Goal: Information Seeking & Learning: Learn about a topic

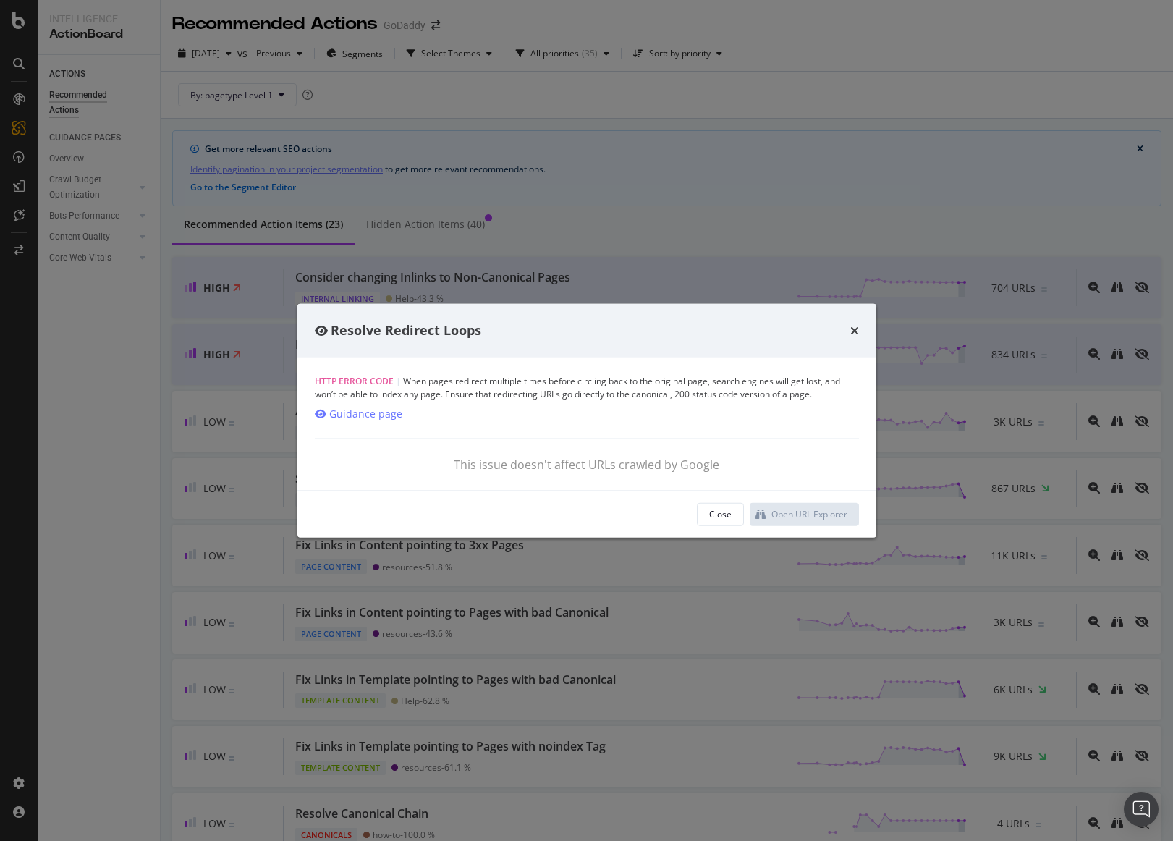
click at [720, 463] on div "This issue doesn't affect URLs crawled by Google" at bounding box center [587, 464] width 544 height 17
click at [720, 509] on div "Close" at bounding box center [720, 514] width 22 height 12
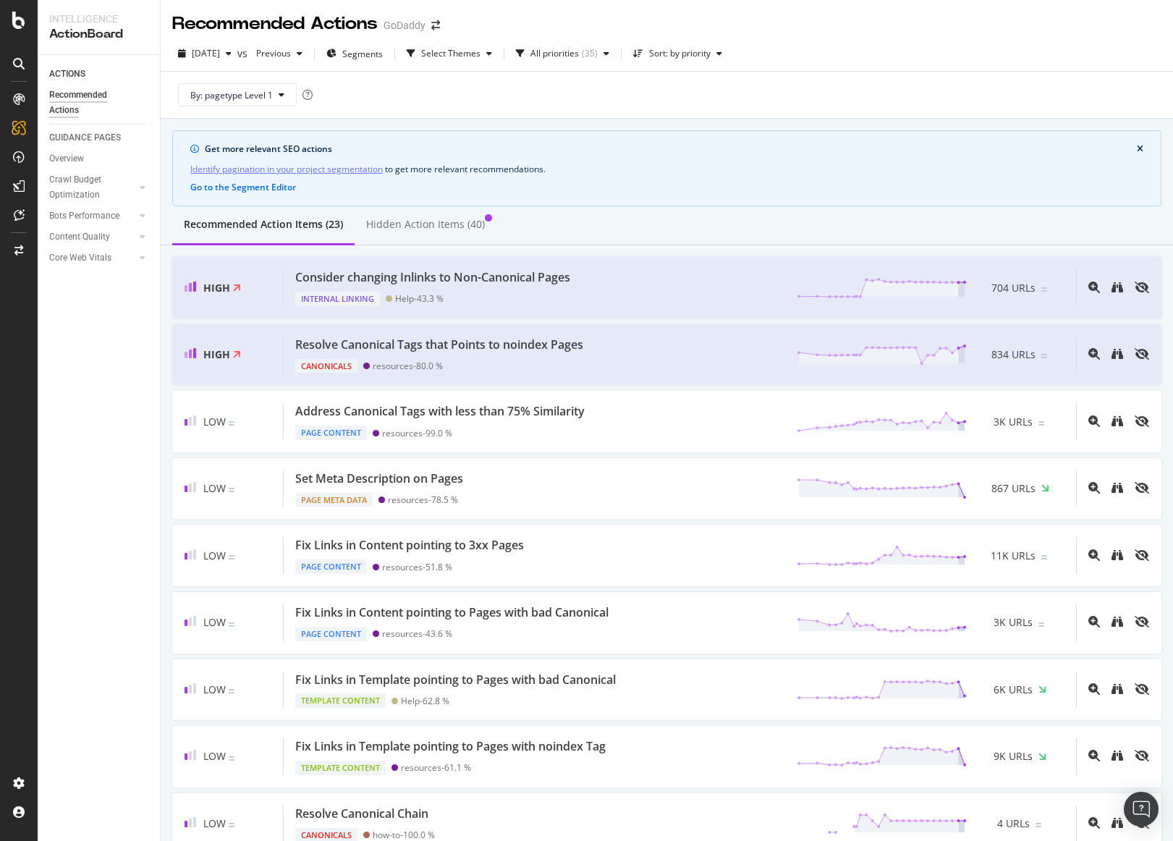
click at [421, 108] on div "By: pagetype Level 1" at bounding box center [666, 95] width 989 height 46
click at [16, 87] on div "Analytics Overview SiteCrawler LogAnalyzer RealKeywords EngagementAnalytics" at bounding box center [19, 420] width 38 height 841
click at [18, 95] on icon at bounding box center [19, 99] width 12 height 12
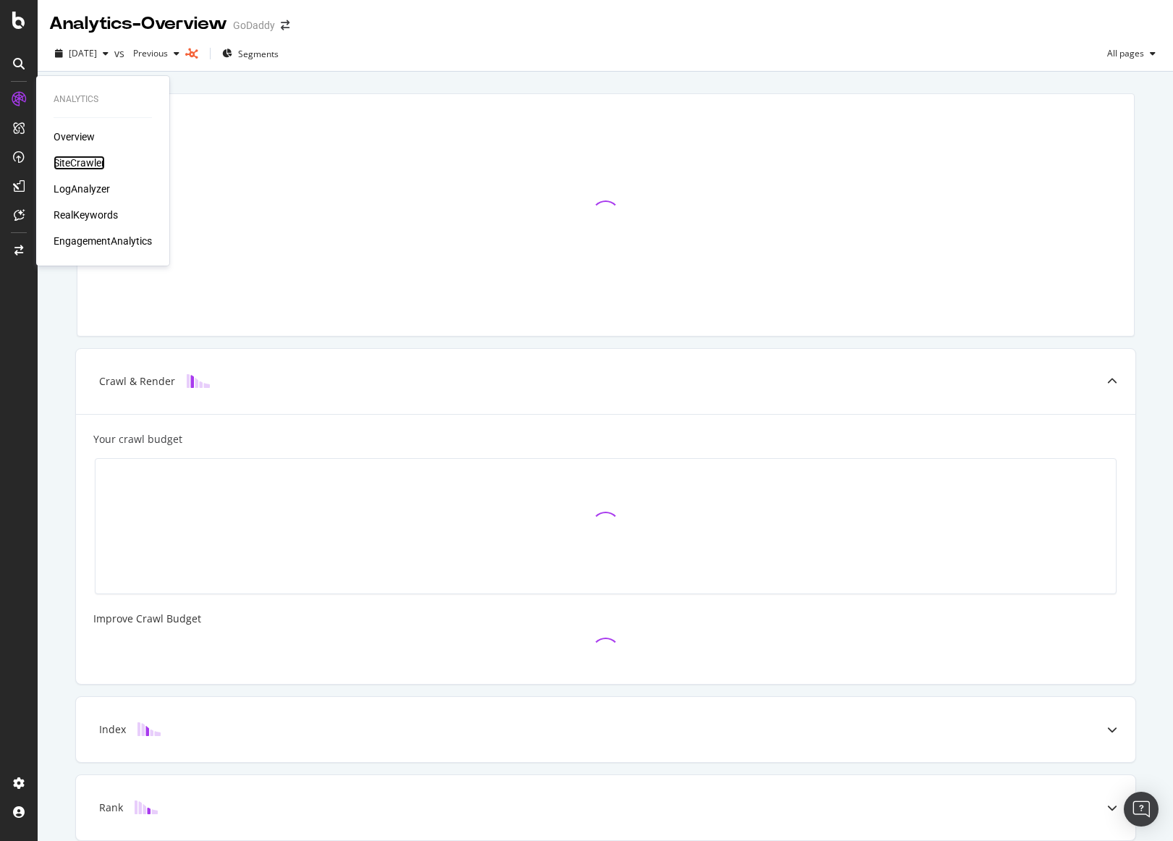
click at [89, 159] on div "SiteCrawler" at bounding box center [79, 163] width 51 height 14
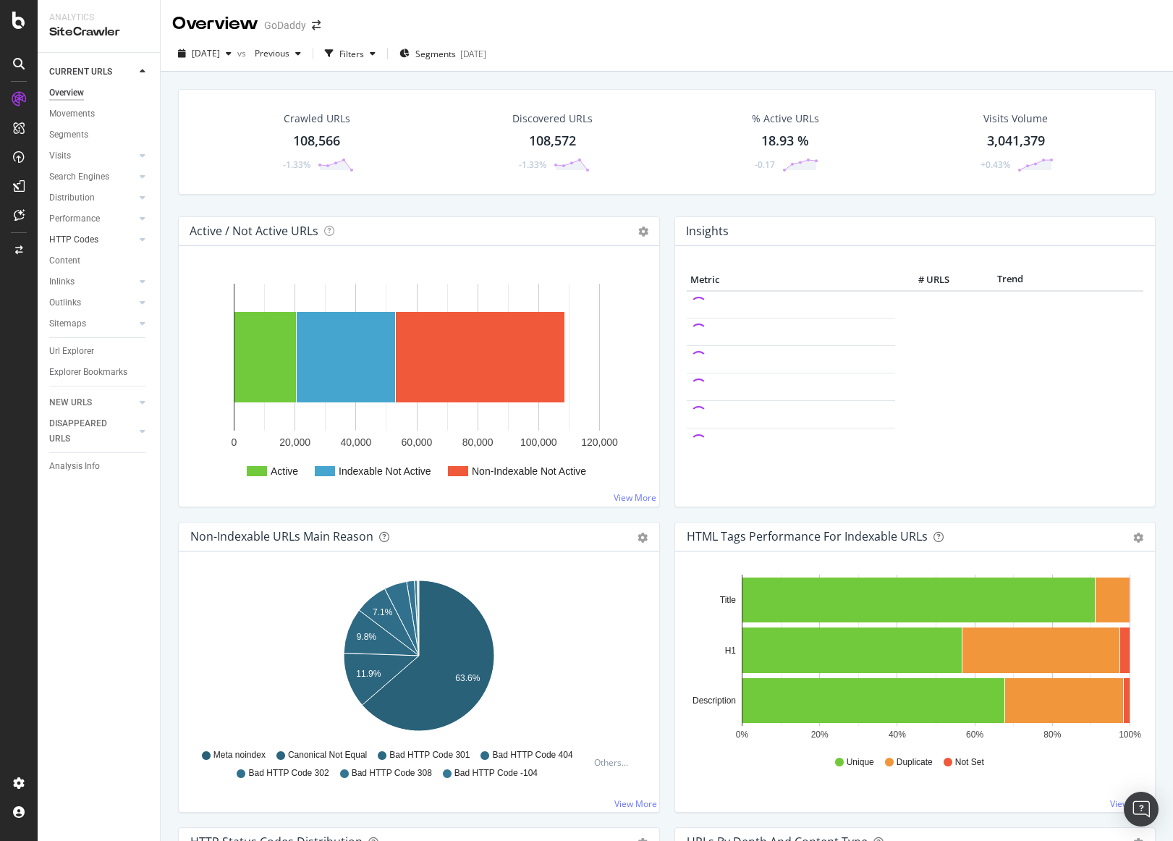
click at [124, 235] on div at bounding box center [128, 239] width 14 height 14
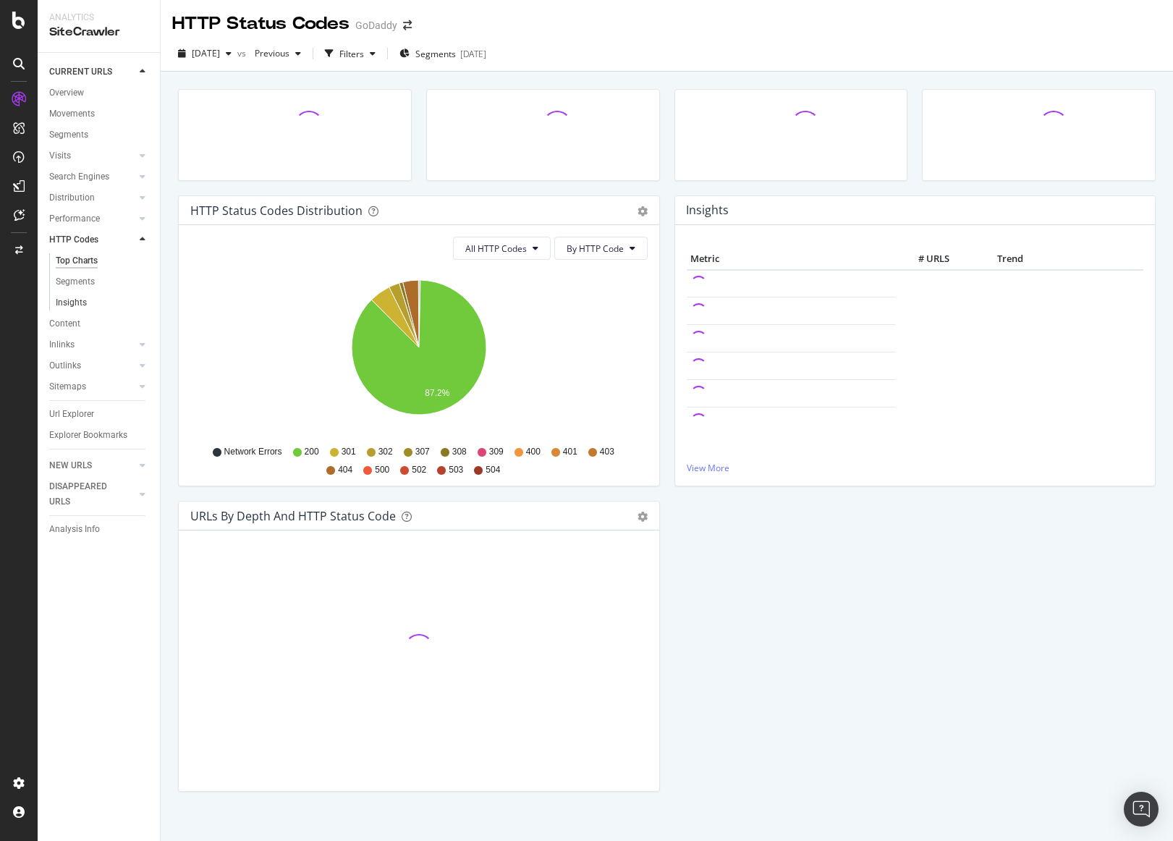
click at [124, 300] on link "Insights" at bounding box center [103, 302] width 94 height 15
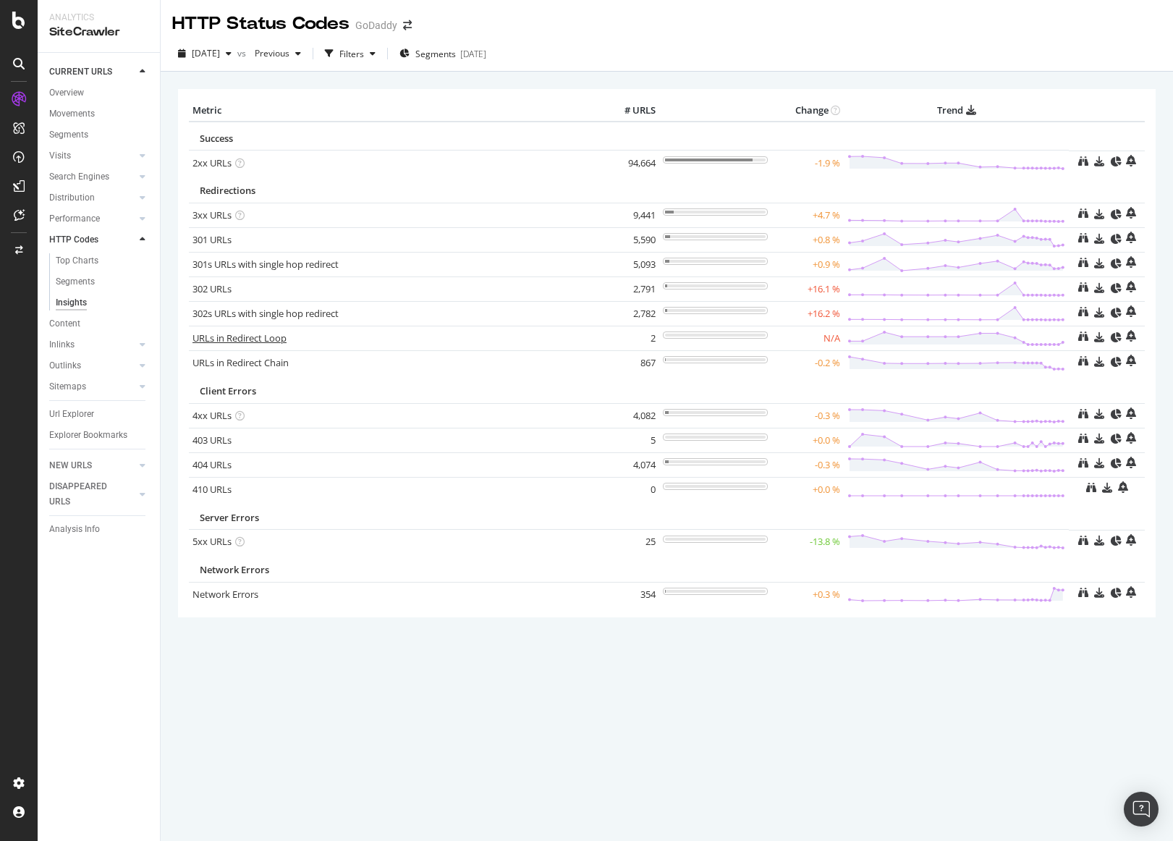
click at [286, 342] on link "URLs in Redirect Loop" at bounding box center [239, 337] width 94 height 13
